Goal: Find specific page/section: Find specific page/section

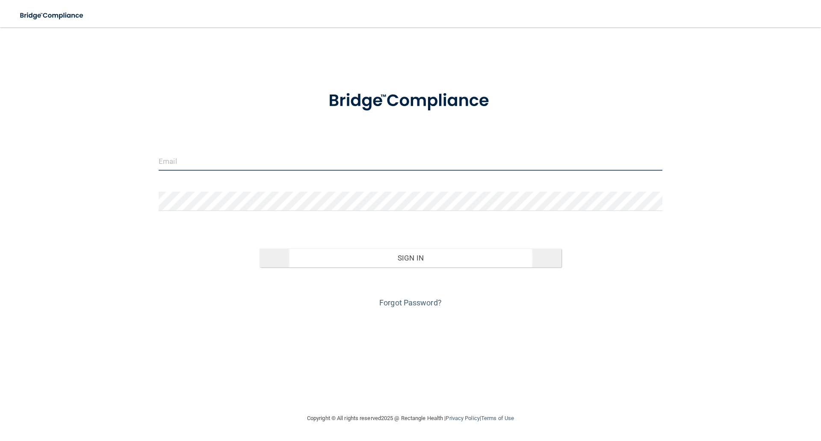
type input "elizabethc@pcihipaa.com"
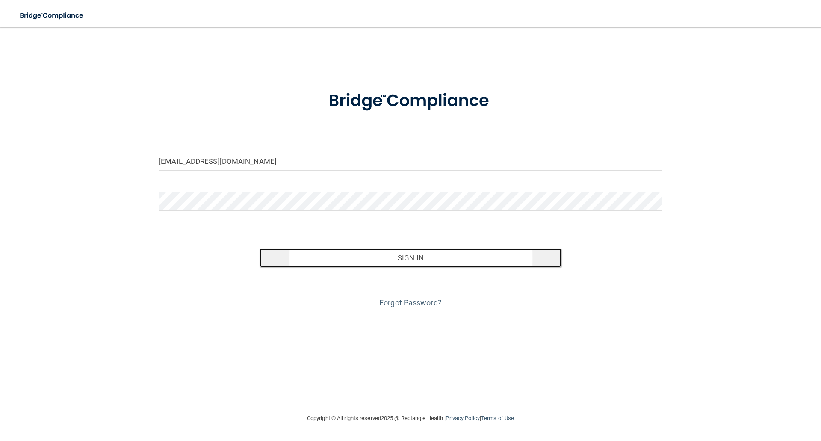
click at [412, 259] on button "Sign In" at bounding box center [411, 257] width 302 height 19
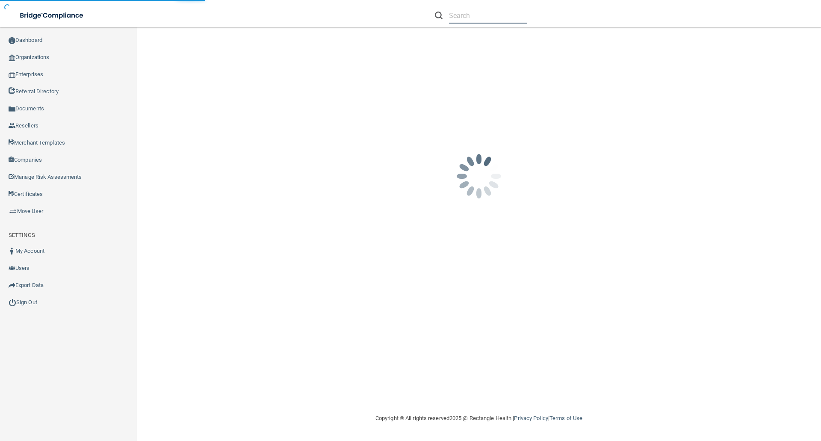
click at [455, 18] on input "text" at bounding box center [488, 16] width 78 height 16
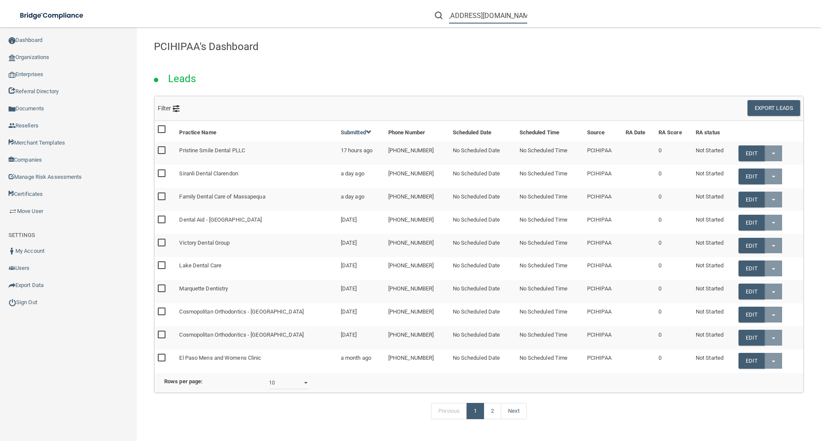
scroll to position [0, 29]
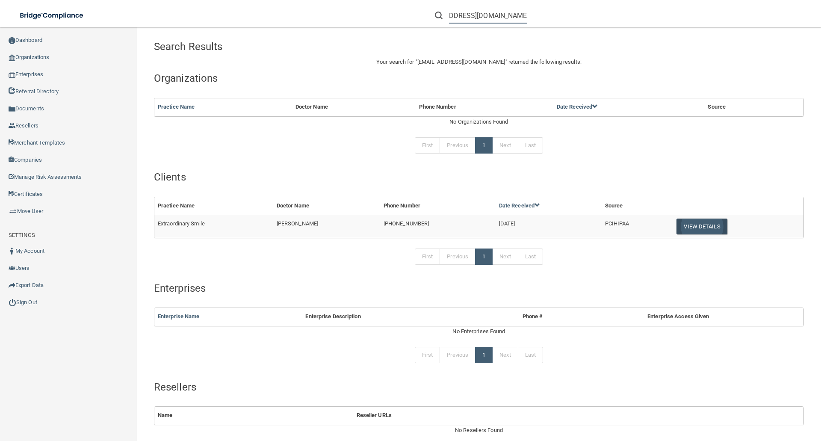
type input "drhakim@extraordinarysmile.com"
click at [680, 224] on button "View Details" at bounding box center [702, 227] width 50 height 16
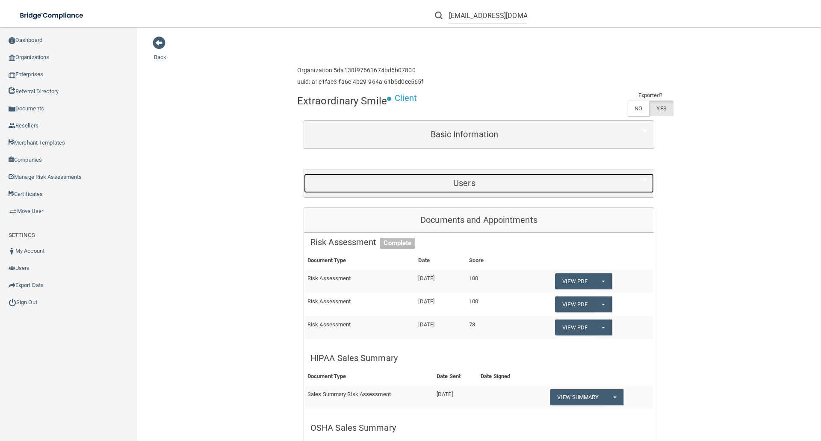
click at [485, 183] on h5 "Users" at bounding box center [465, 182] width 308 height 9
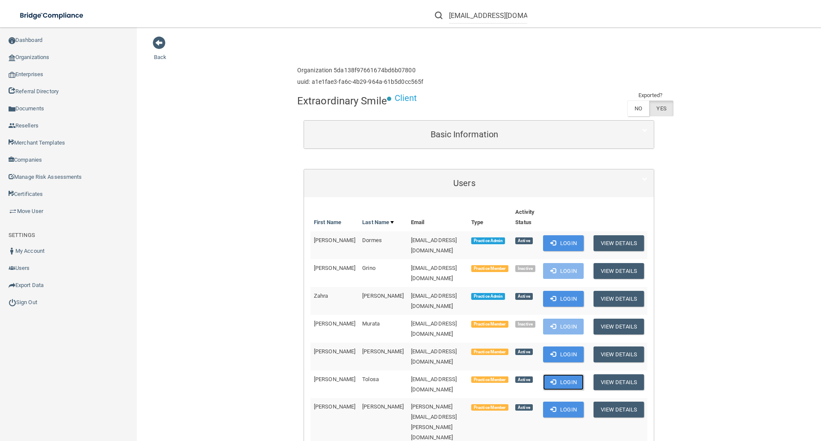
click at [556, 374] on button "Login" at bounding box center [563, 382] width 41 height 16
drag, startPoint x: 373, startPoint y: 359, endPoint x: 449, endPoint y: 359, distance: 76.1
click at [449, 370] on td "[EMAIL_ADDRESS][DOMAIN_NAME]" at bounding box center [438, 384] width 60 height 28
copy span "[EMAIL_ADDRESS][DOMAIN_NAME]"
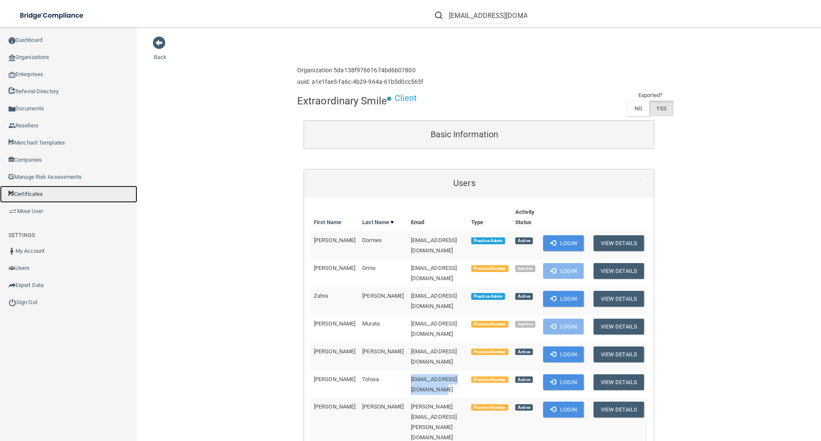
click at [33, 195] on link "Certificates" at bounding box center [68, 194] width 137 height 17
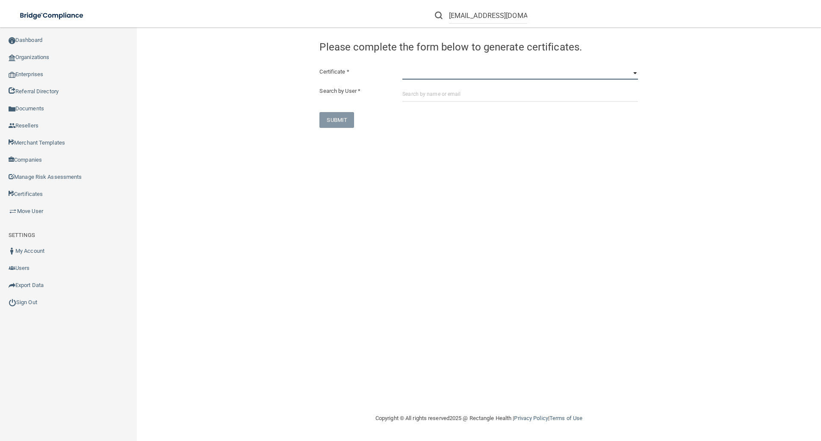
click at [421, 78] on select "HIPAA Officer Certification Training OSHA Bloodborne Pathogens OSHA COVID-19 Pr…" at bounding box center [520, 73] width 236 height 13
select select "4"
click at [402, 67] on select "HIPAA Officer Certification Training OSHA Bloodborne Pathogens OSHA COVID-19 Pr…" at bounding box center [520, 73] width 236 height 13
click at [415, 97] on input "text" at bounding box center [520, 94] width 236 height 16
paste input "[EMAIL_ADDRESS][DOMAIN_NAME]"
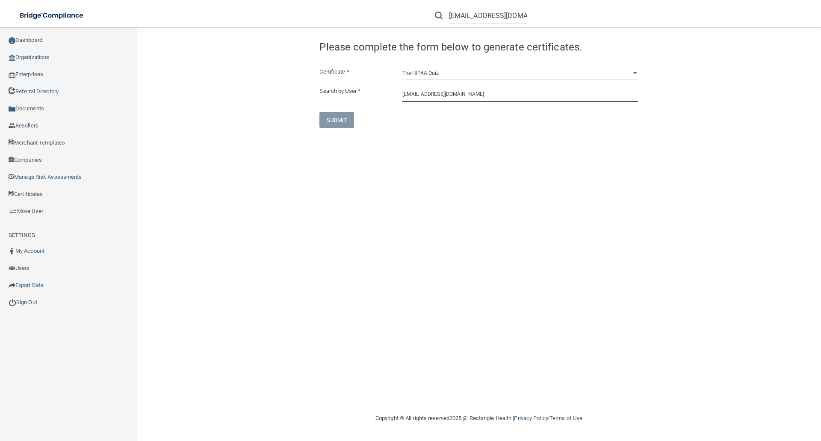
click at [479, 90] on input "[EMAIL_ADDRESS][DOMAIN_NAME]" at bounding box center [520, 94] width 236 height 16
click at [479, 93] on input "[EMAIL_ADDRESS][DOMAIN_NAME]" at bounding box center [520, 94] width 236 height 16
type input "[EMAIL_ADDRESS][DOMAIN_NAME]"
click at [517, 15] on input "drhakim@extraordinarysmile.com" at bounding box center [488, 16] width 78 height 16
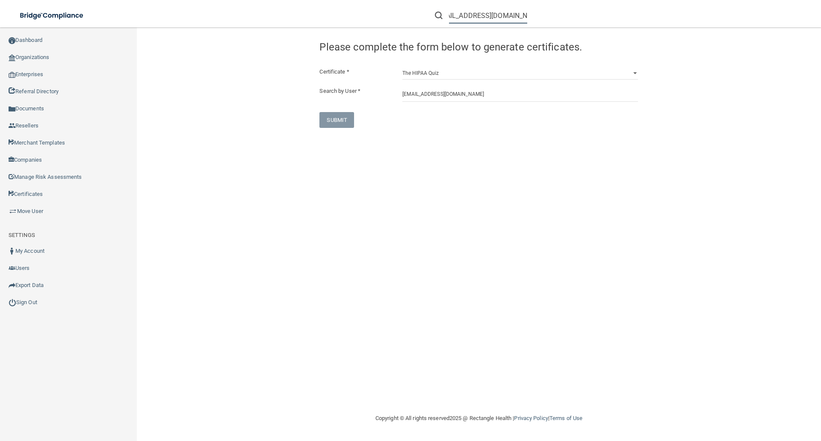
click at [519, 15] on input "drhakim@extraordinarysmile.com" at bounding box center [488, 16] width 78 height 16
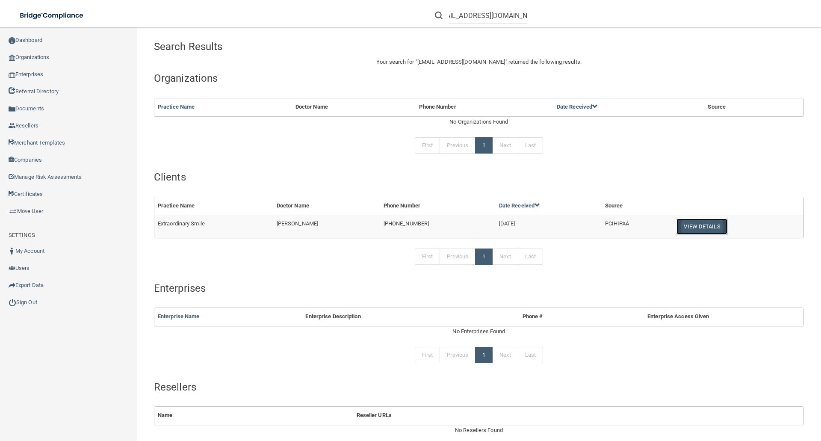
click at [687, 228] on button "View Details" at bounding box center [702, 227] width 50 height 16
click at [694, 228] on button "View Details" at bounding box center [702, 227] width 50 height 16
click at [677, 226] on button "View Details" at bounding box center [702, 227] width 50 height 16
click at [692, 226] on button "View Details" at bounding box center [702, 227] width 50 height 16
click at [679, 224] on button "View Details" at bounding box center [702, 227] width 50 height 16
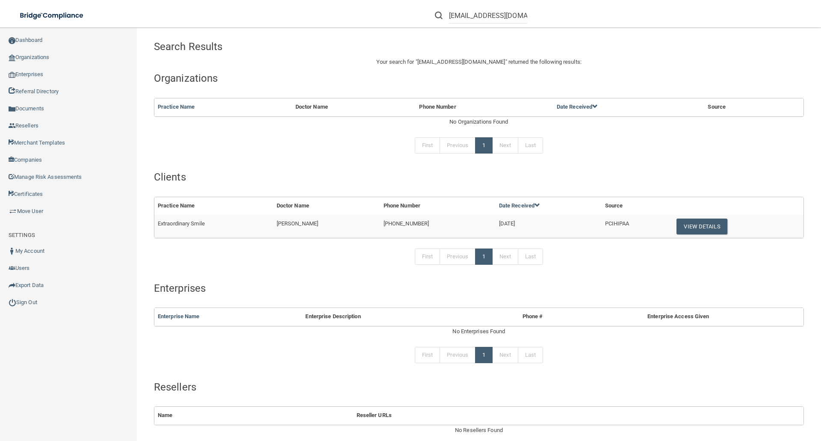
click at [583, 171] on div "Search Results Your search for " drhakim@extraordinarysmile.com " returned the …" at bounding box center [479, 255] width 650 height 439
click at [675, 148] on div "First Previous 1 Next Last" at bounding box center [479, 152] width 663 height 30
click at [235, 180] on h4 "Clients" at bounding box center [479, 177] width 650 height 11
click at [682, 225] on button "View Details" at bounding box center [702, 227] width 50 height 16
click at [694, 224] on button "View Details" at bounding box center [702, 227] width 50 height 16
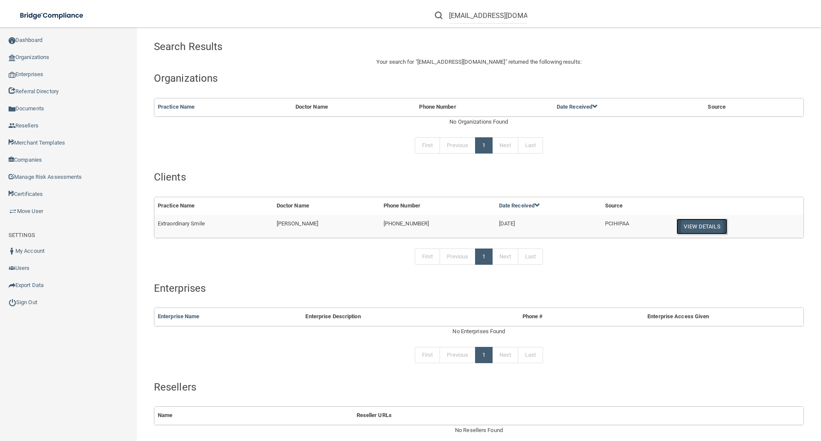
drag, startPoint x: 686, startPoint y: 225, endPoint x: 689, endPoint y: 228, distance: 4.6
click at [687, 225] on button "View Details" at bounding box center [702, 227] width 50 height 16
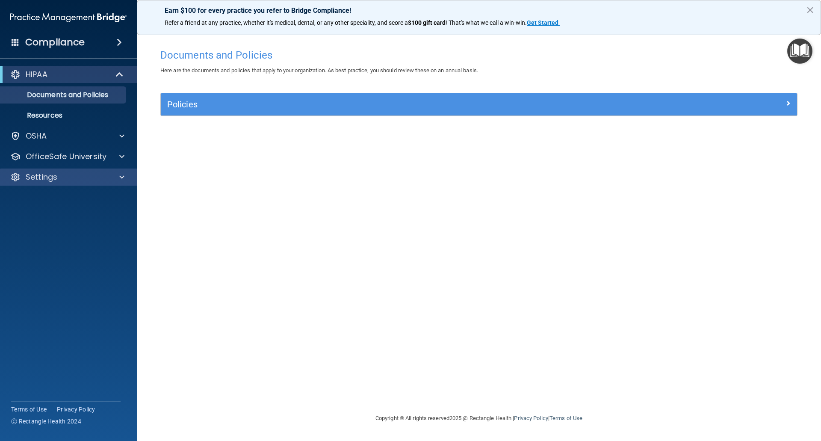
click at [45, 171] on div "Settings" at bounding box center [68, 177] width 137 height 17
click at [48, 179] on p "Settings" at bounding box center [42, 177] width 32 height 10
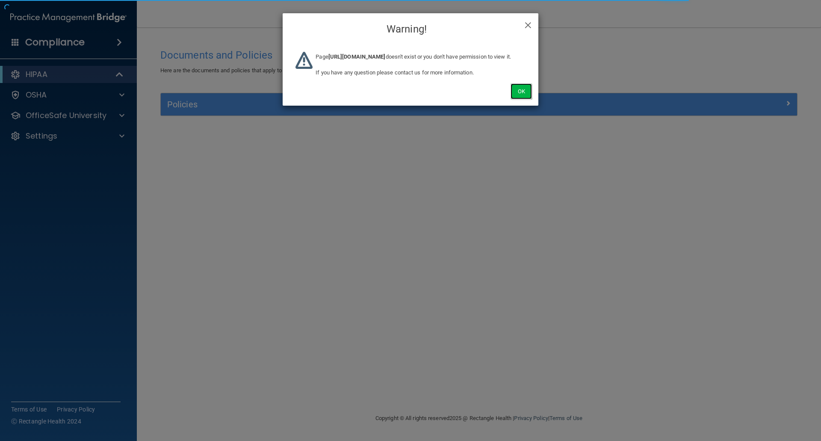
click at [518, 99] on button "Ok" at bounding box center [521, 91] width 21 height 16
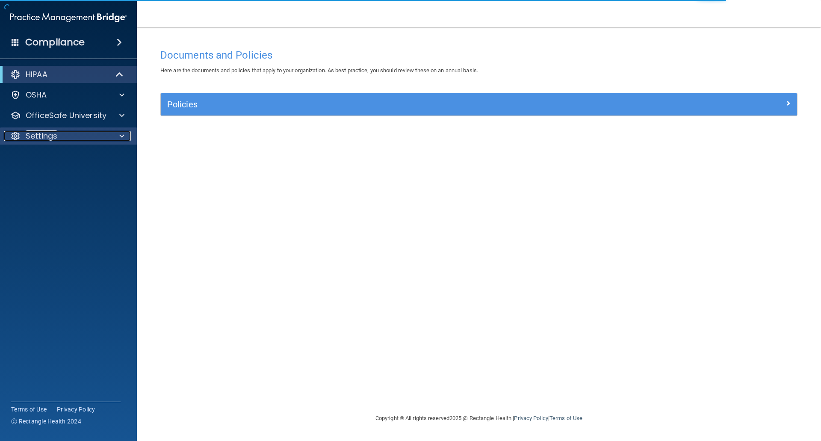
click at [51, 134] on p "Settings" at bounding box center [42, 136] width 32 height 10
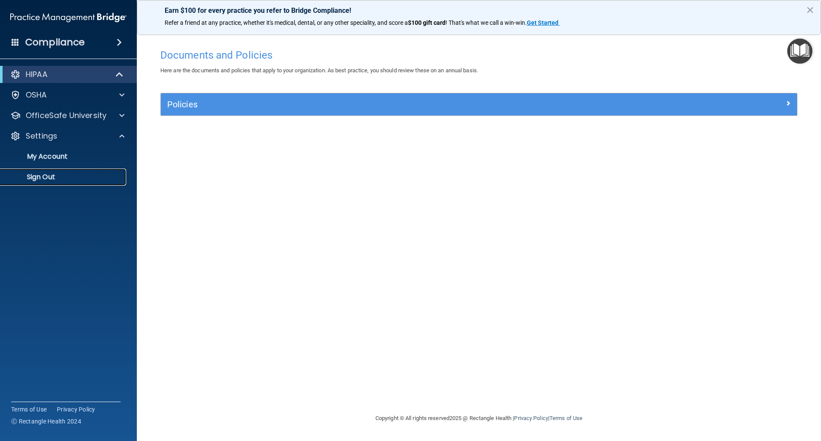
click at [47, 176] on p "Sign Out" at bounding box center [64, 177] width 117 height 9
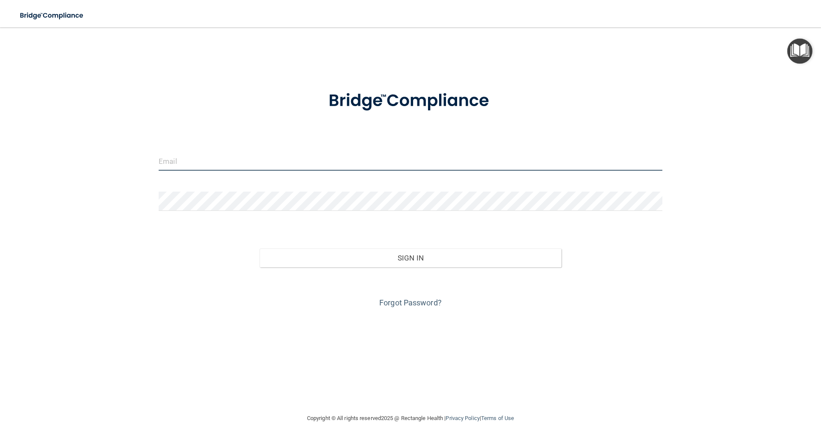
type input "elizabethc@pcihipaa.com"
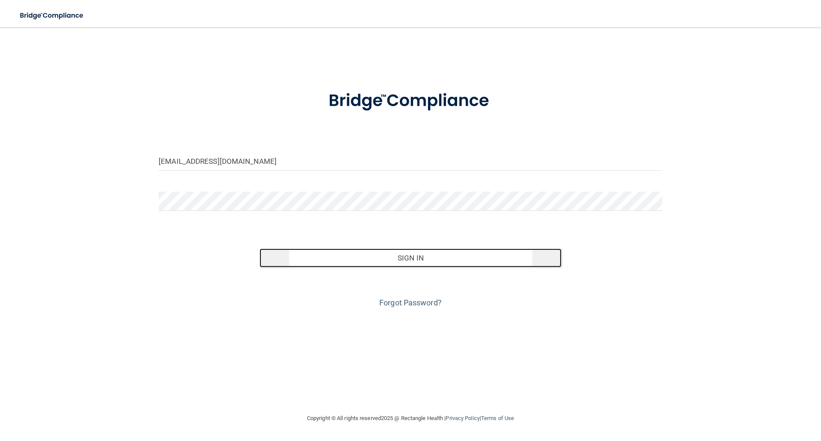
click at [408, 255] on button "Sign In" at bounding box center [411, 257] width 302 height 19
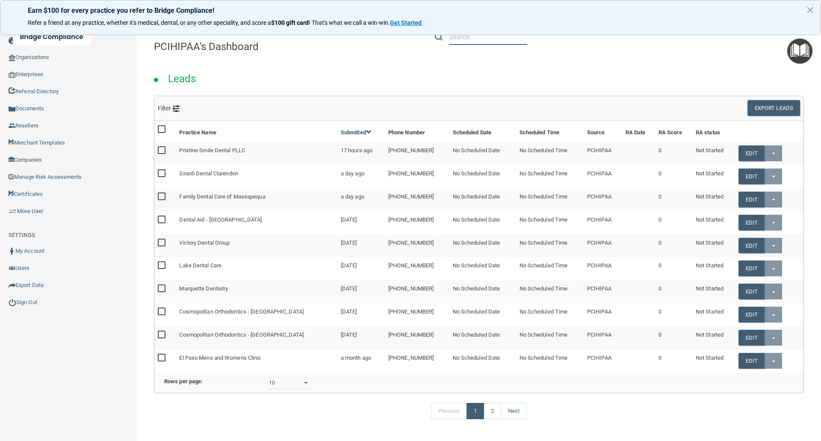
click at [459, 41] on input "text" at bounding box center [488, 37] width 78 height 16
click at [812, 9] on button "×" at bounding box center [810, 10] width 8 height 14
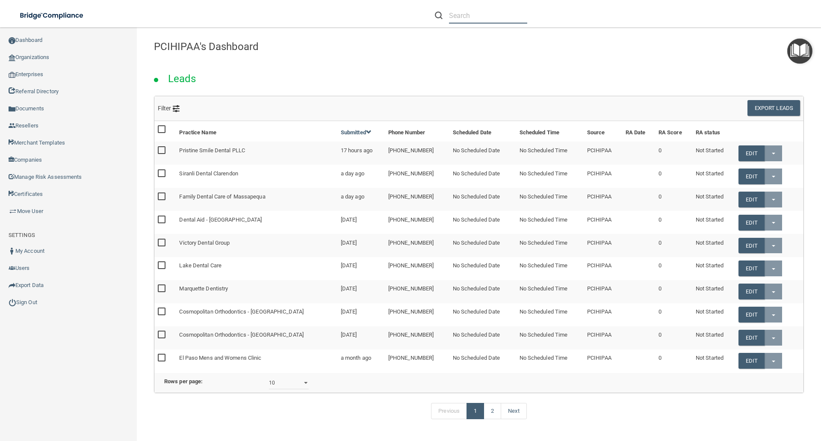
drag, startPoint x: 452, startPoint y: 12, endPoint x: 460, endPoint y: 13, distance: 8.6
click at [452, 12] on input "text" at bounding box center [488, 16] width 78 height 16
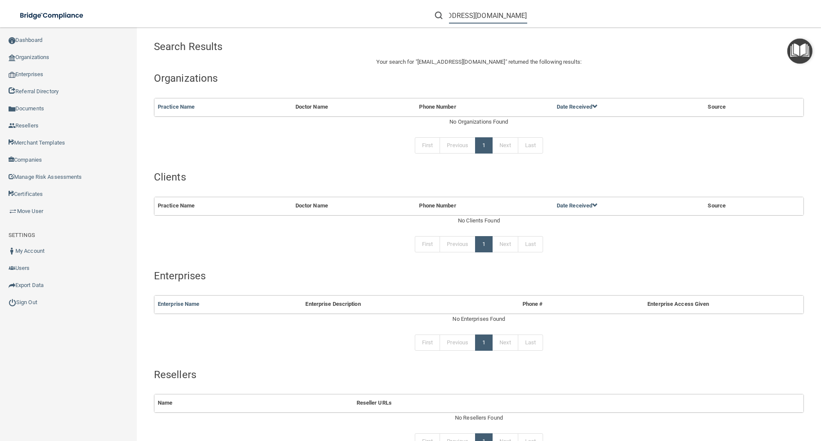
type input "drhakim@extraordinarysmiles.com"
